Goal: Task Accomplishment & Management: Manage account settings

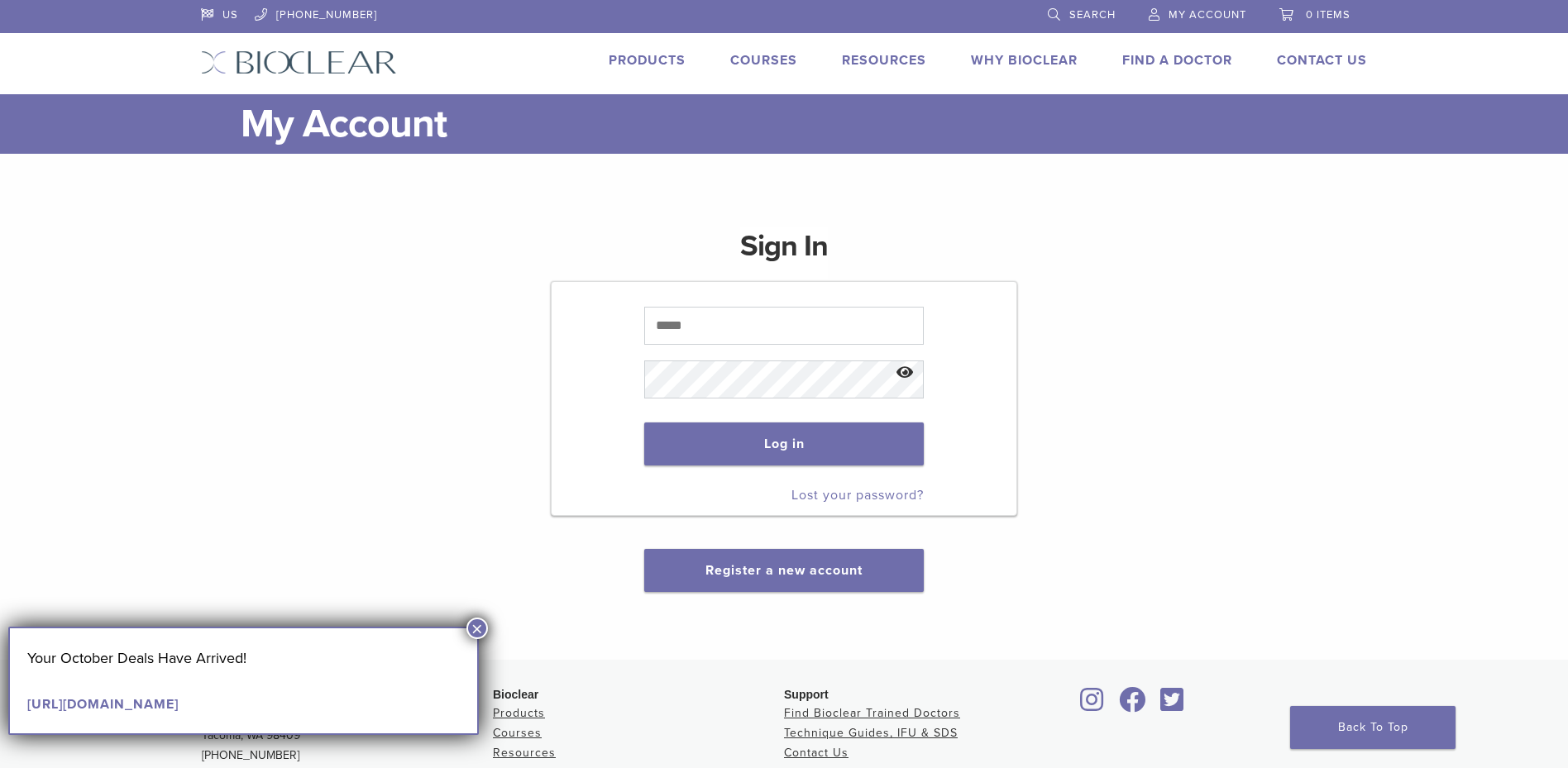
click at [1219, 14] on span "My Account" at bounding box center [1207, 15] width 78 height 13
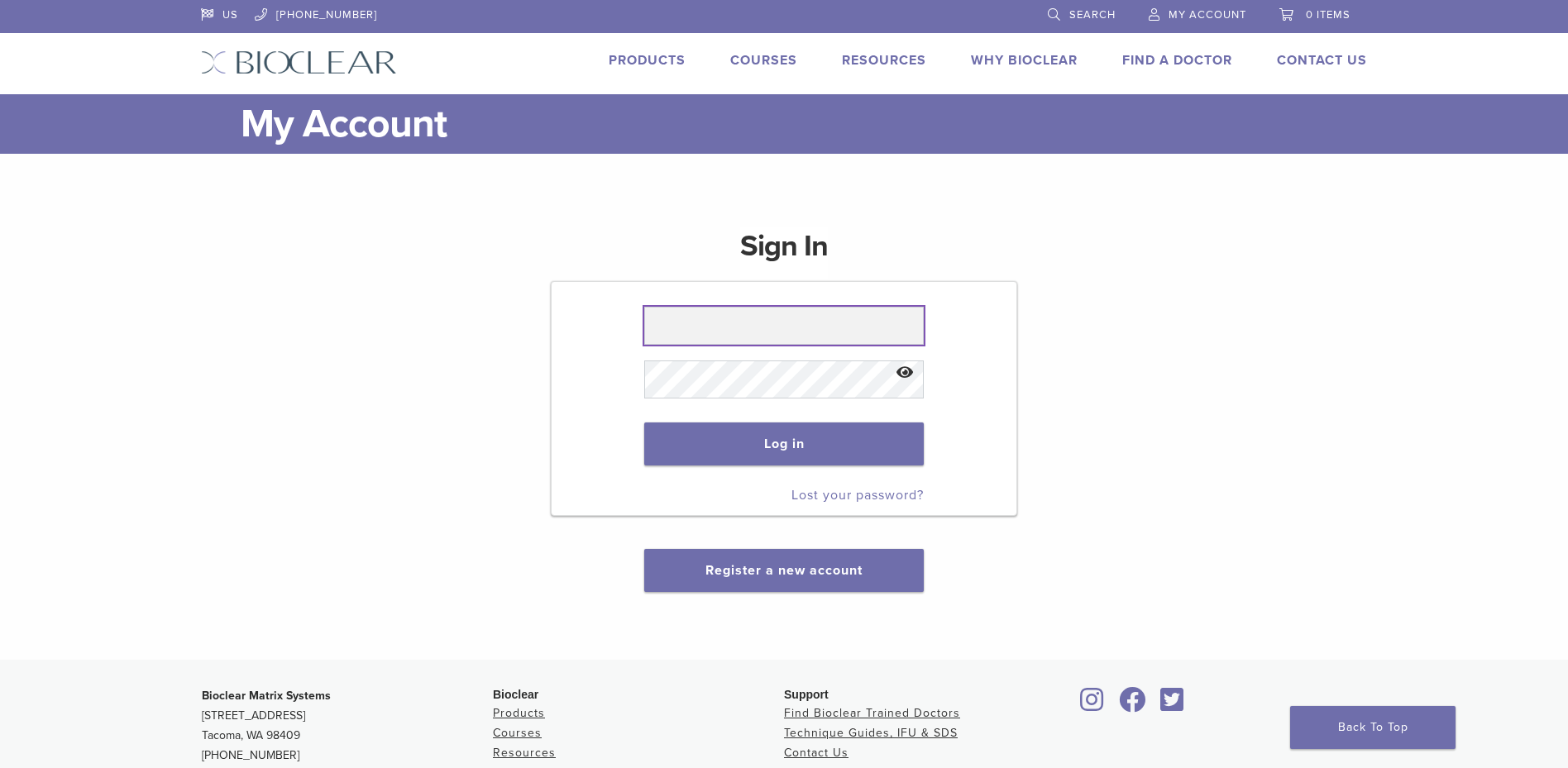
click at [725, 328] on input "text" at bounding box center [783, 326] width 278 height 38
click at [732, 325] on input "text" at bounding box center [783, 326] width 278 height 38
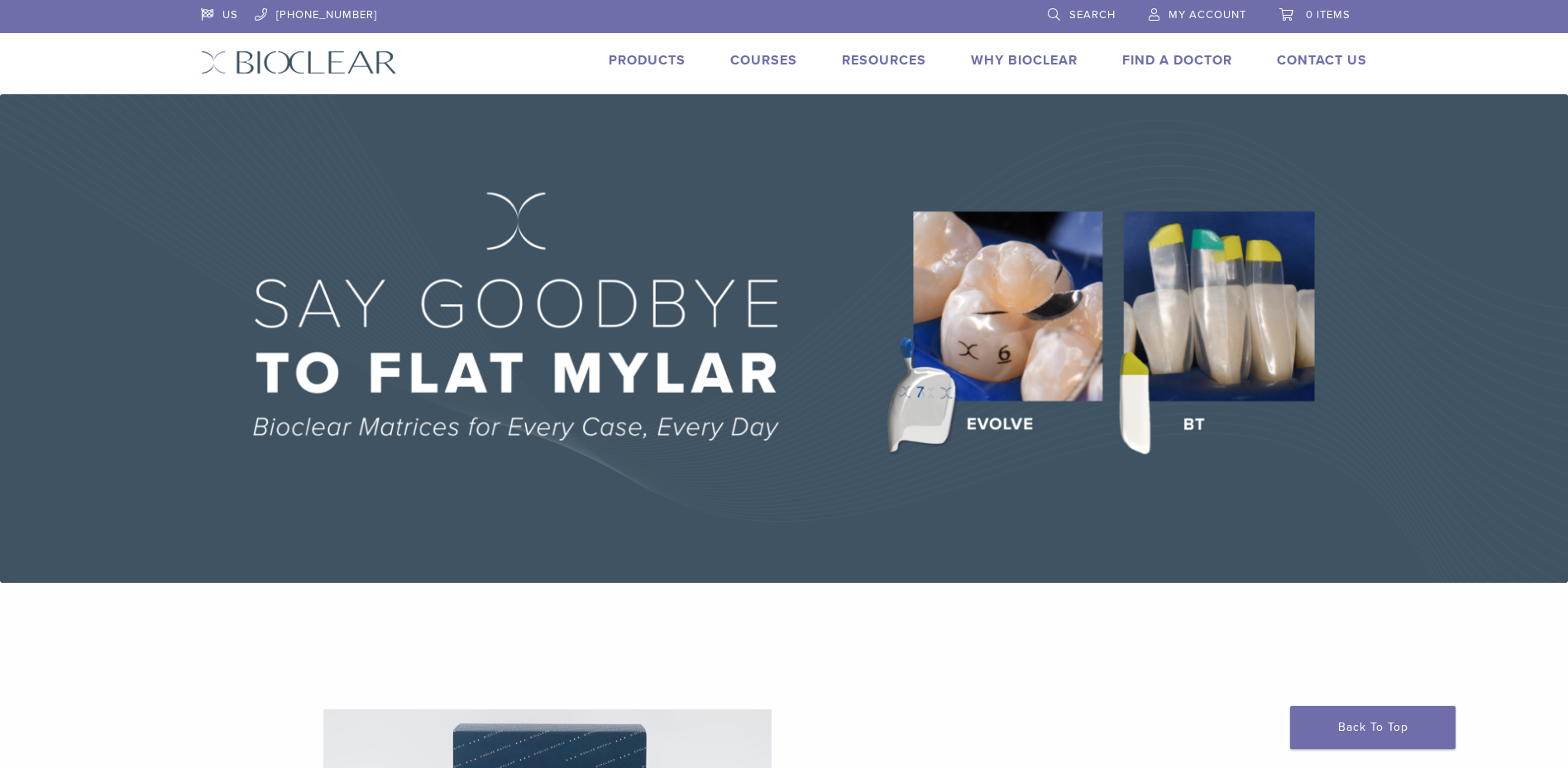
click at [1230, 16] on span "My Account" at bounding box center [1207, 15] width 78 height 13
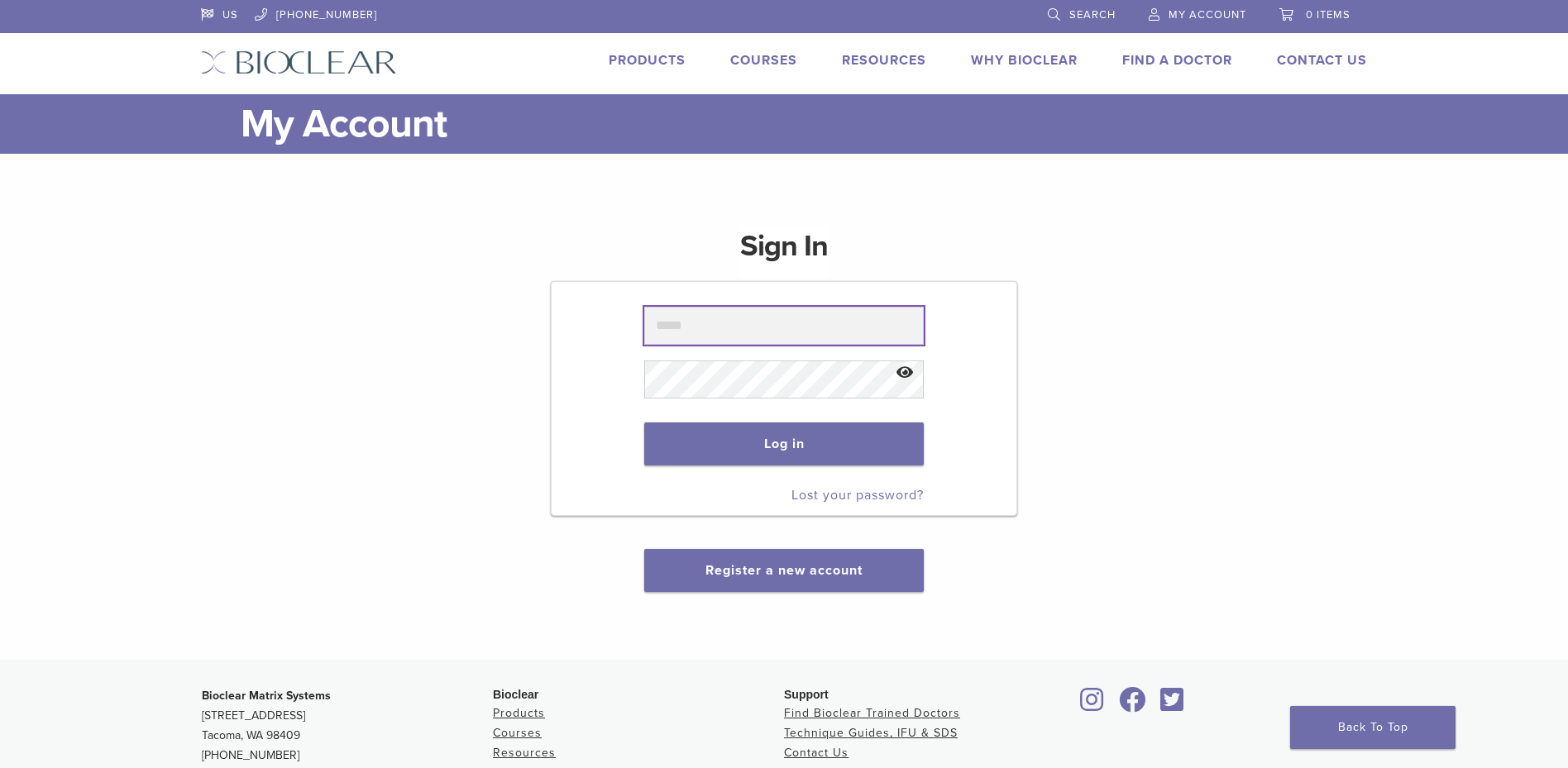
click at [779, 330] on input "text" at bounding box center [783, 326] width 278 height 38
type input "**********"
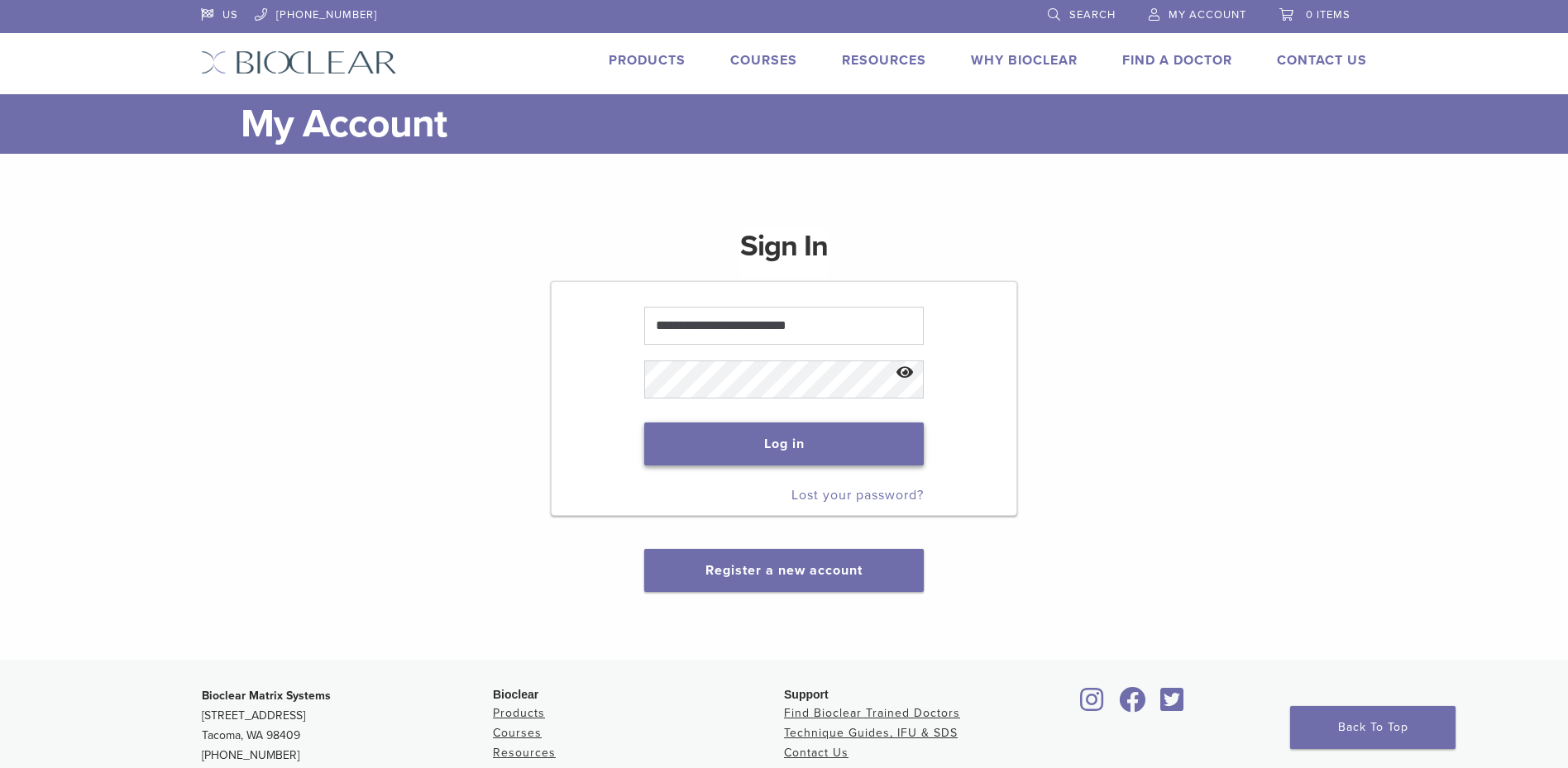
click at [771, 438] on button "Log in" at bounding box center [783, 444] width 278 height 43
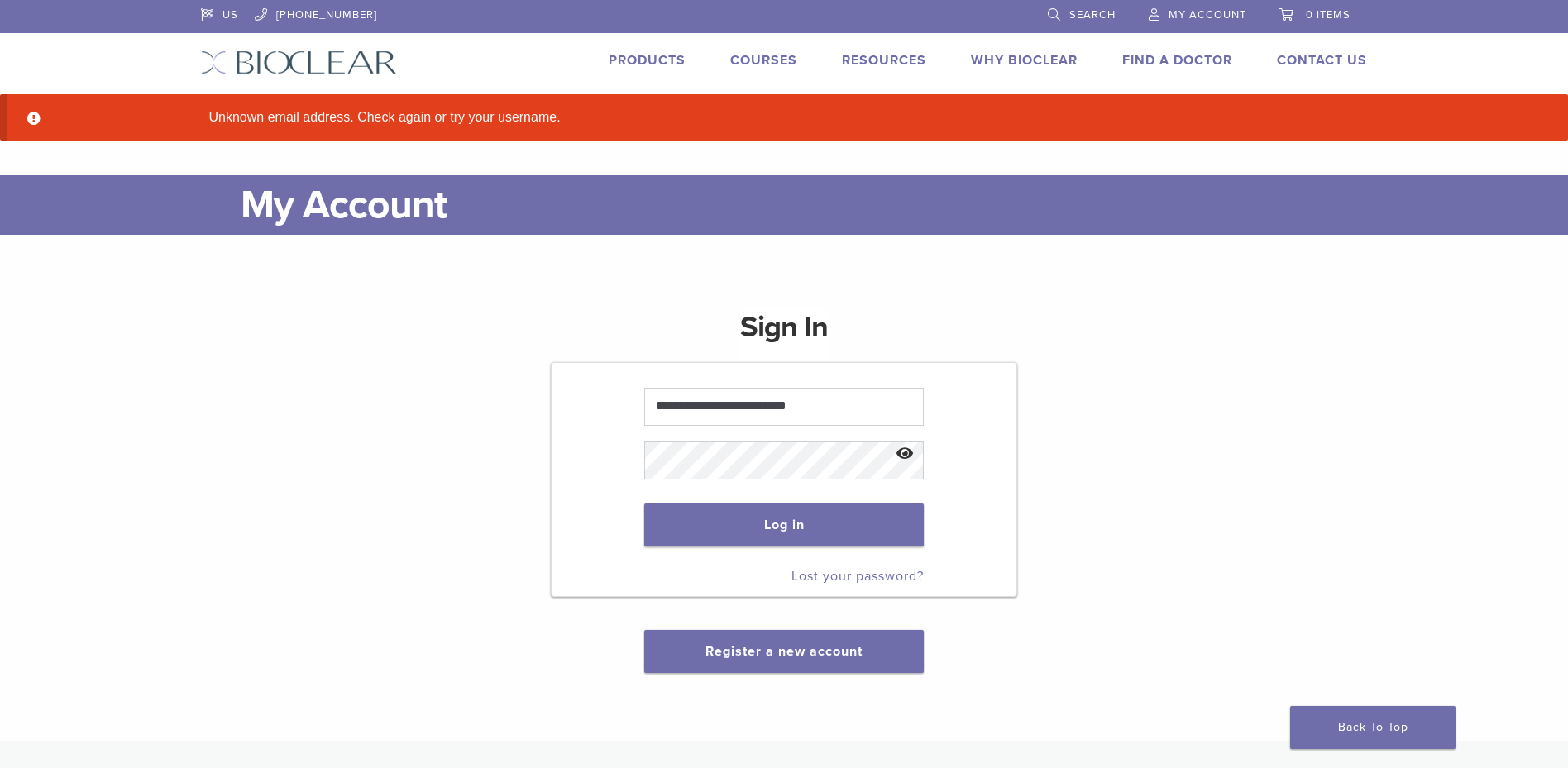
click at [904, 459] on button "Show password" at bounding box center [905, 454] width 36 height 42
click at [823, 524] on button "Log in" at bounding box center [783, 525] width 278 height 43
